Goal: Transaction & Acquisition: Purchase product/service

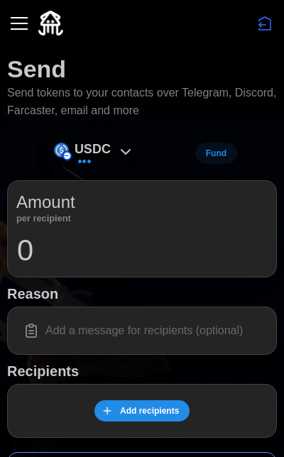
click at [128, 145] on icon at bounding box center [125, 151] width 17 height 17
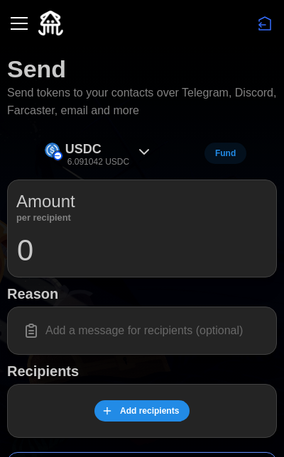
click at [123, 150] on div "USDC 6.091042 USDC" at bounding box center [97, 153] width 64 height 29
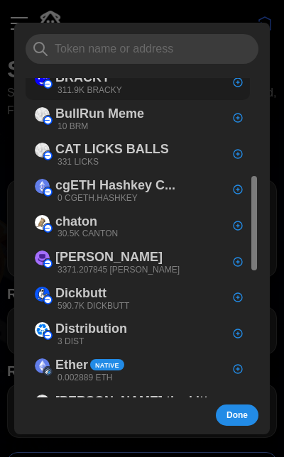
scroll to position [326, 0]
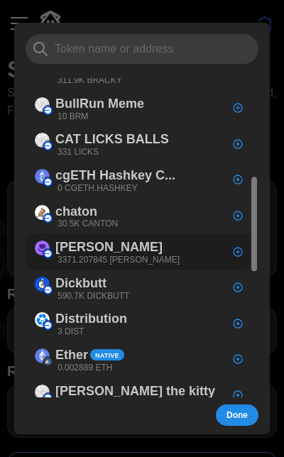
click at [143, 236] on div "[PERSON_NAME] 3371.207845 [PERSON_NAME]" at bounding box center [107, 252] width 159 height 32
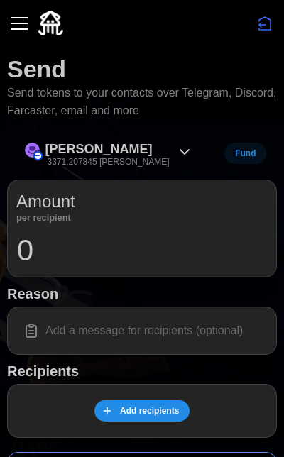
click at [161, 267] on div "Amount per recipient 0" at bounding box center [142, 228] width 270 height 97
click at [163, 254] on input "0" at bounding box center [141, 250] width 251 height 35
type input "100"
click at [131, 319] on input at bounding box center [141, 331] width 251 height 30
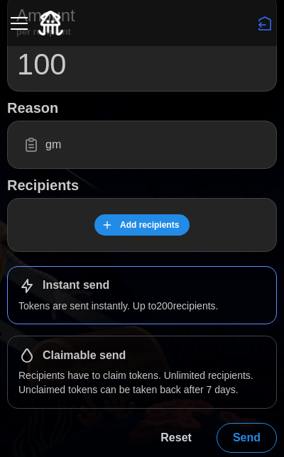
scroll to position [185, 0]
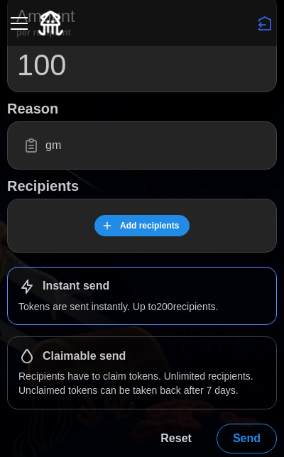
type input "gm"
click at [162, 223] on span "Add recipients" at bounding box center [149, 226] width 59 height 20
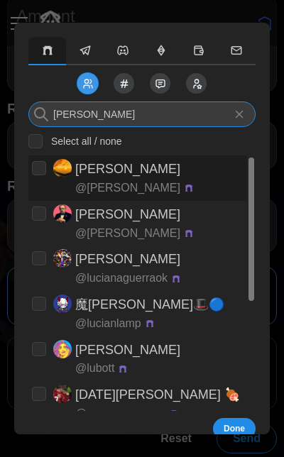
type input "lucia"
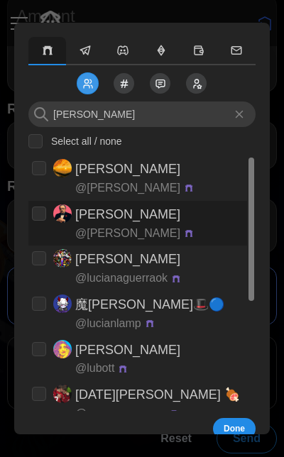
click at [126, 220] on div "[PERSON_NAME] @ [PERSON_NAME]" at bounding box center [134, 223] width 119 height 38
checkbox input "true"
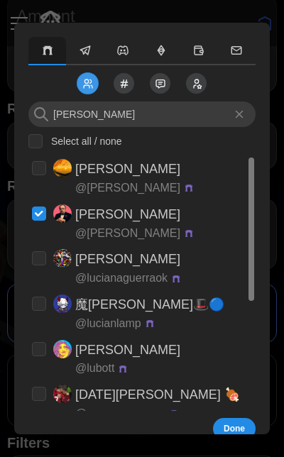
click at [97, 53] on button "button" at bounding box center [85, 51] width 38 height 28
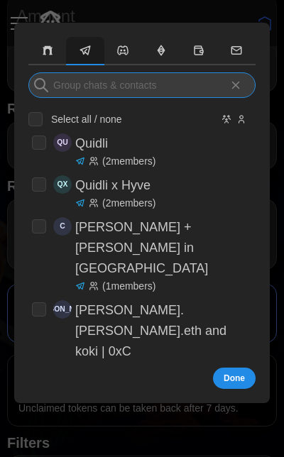
click at [115, 97] on input at bounding box center [141, 85] width 227 height 26
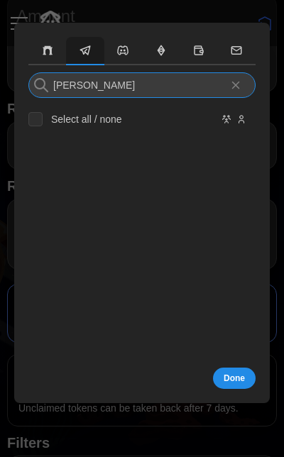
type input "[PERSON_NAME]"
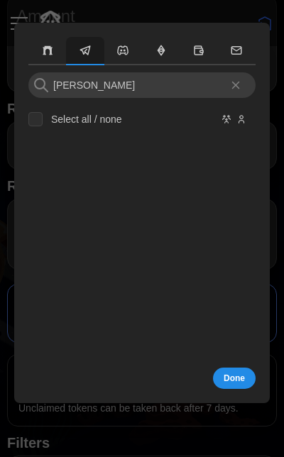
click at [231, 121] on button "Hide Groups" at bounding box center [226, 119] width 11 height 11
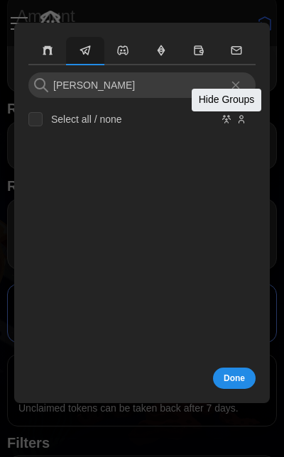
click at [229, 121] on icon "Hide Groups" at bounding box center [226, 119] width 10 height 17
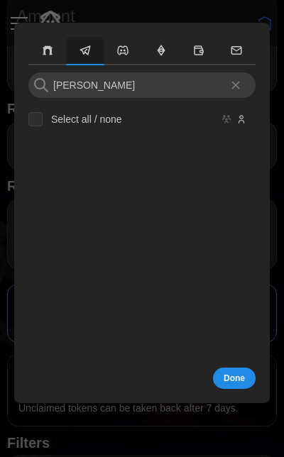
click at [226, 121] on icon "Show Groups" at bounding box center [226, 119] width 10 height 17
click at [238, 121] on icon "Hide Users" at bounding box center [241, 119] width 10 height 17
click at [238, 121] on icon "Show Users" at bounding box center [241, 119] width 10 height 17
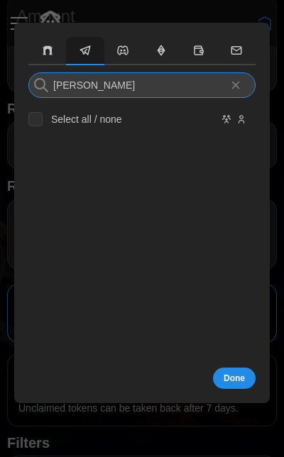
click at [126, 89] on input "[PERSON_NAME]" at bounding box center [141, 85] width 227 height 26
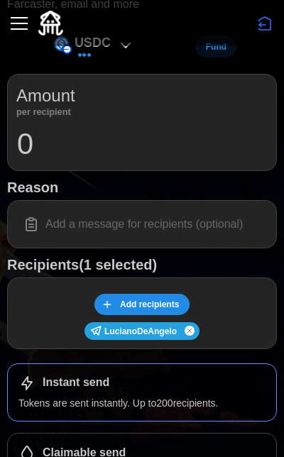
scroll to position [116, 0]
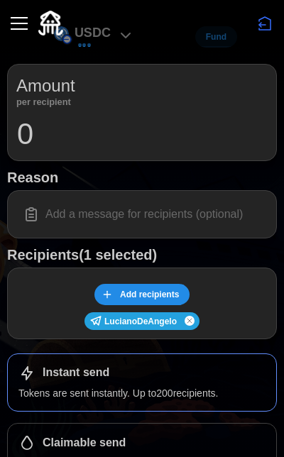
click at [172, 303] on div "Add recipients LucianoDeAngelo" at bounding box center [142, 304] width 270 height 72
click at [174, 295] on span "Add recipients" at bounding box center [149, 295] width 59 height 20
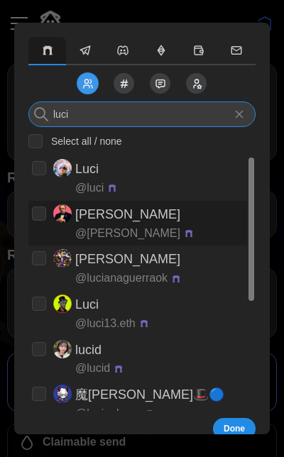
type input "luci"
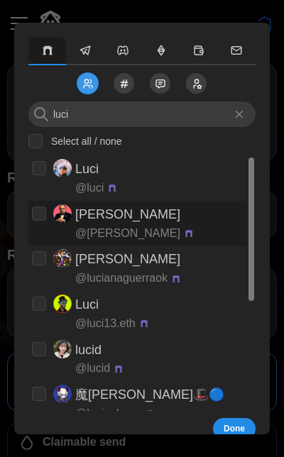
click at [121, 222] on div "[PERSON_NAME] @ [PERSON_NAME]" at bounding box center [134, 223] width 119 height 38
checkbox input "true"
click at [219, 418] on div "luci Select all / none Luci @ [PERSON_NAME] @ [PERSON_NAME] [PERSON_NAME] @ [PE…" at bounding box center [141, 238] width 241 height 417
click at [248, 429] on button "Done" at bounding box center [234, 428] width 43 height 21
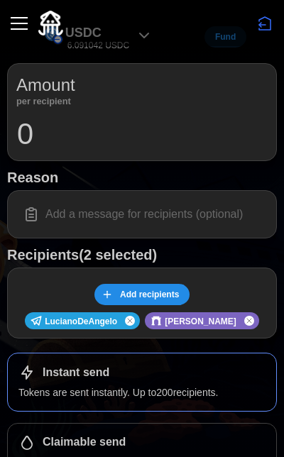
click at [209, 224] on input at bounding box center [141, 214] width 251 height 30
click at [182, 145] on input "0" at bounding box center [141, 133] width 251 height 35
type input "100"
click at [136, 46] on div "USDC 6.091042 USDC" at bounding box center [99, 37] width 122 height 32
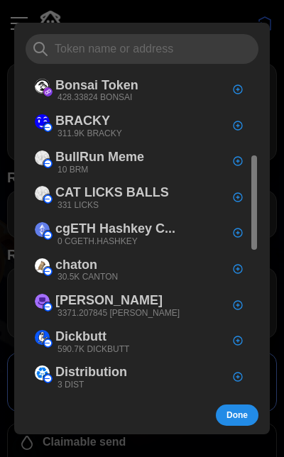
scroll to position [277, 0]
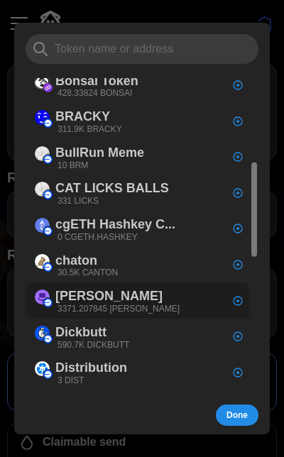
click at [114, 287] on div "[PERSON_NAME] 3371.207845 [PERSON_NAME]" at bounding box center [117, 300] width 124 height 29
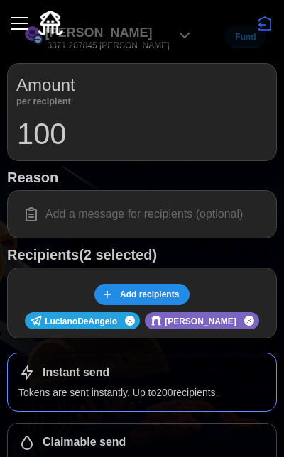
click at [96, 215] on input at bounding box center [141, 214] width 251 height 30
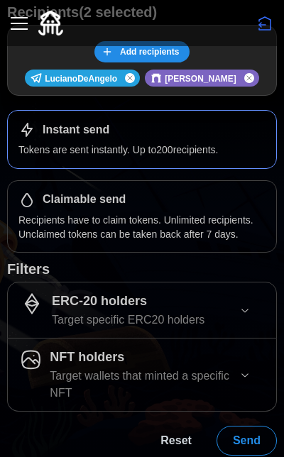
scroll to position [358, 0]
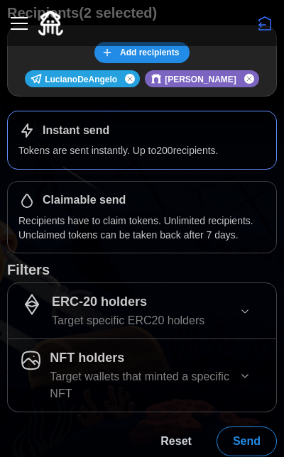
type input "gm gm"
click at [243, 430] on span "Send" at bounding box center [247, 441] width 28 height 28
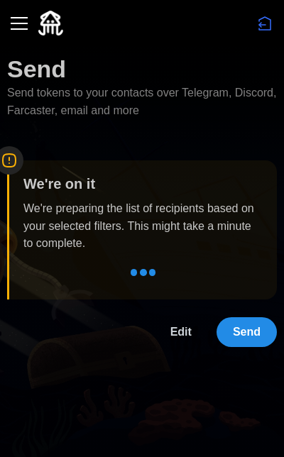
scroll to position [0, 0]
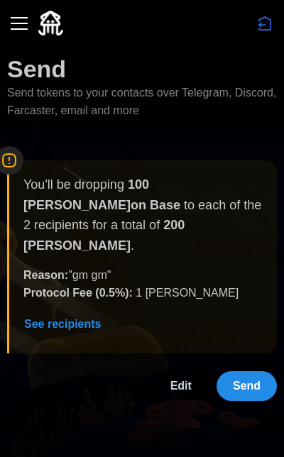
click at [258, 372] on span "Send" at bounding box center [247, 386] width 28 height 28
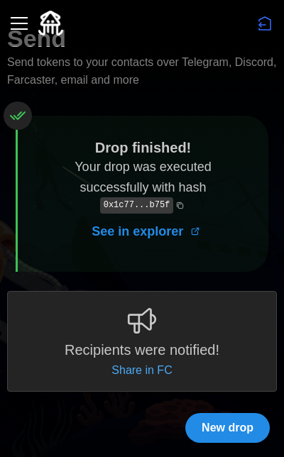
scroll to position [27, 0]
